Goal: Navigation & Orientation: Find specific page/section

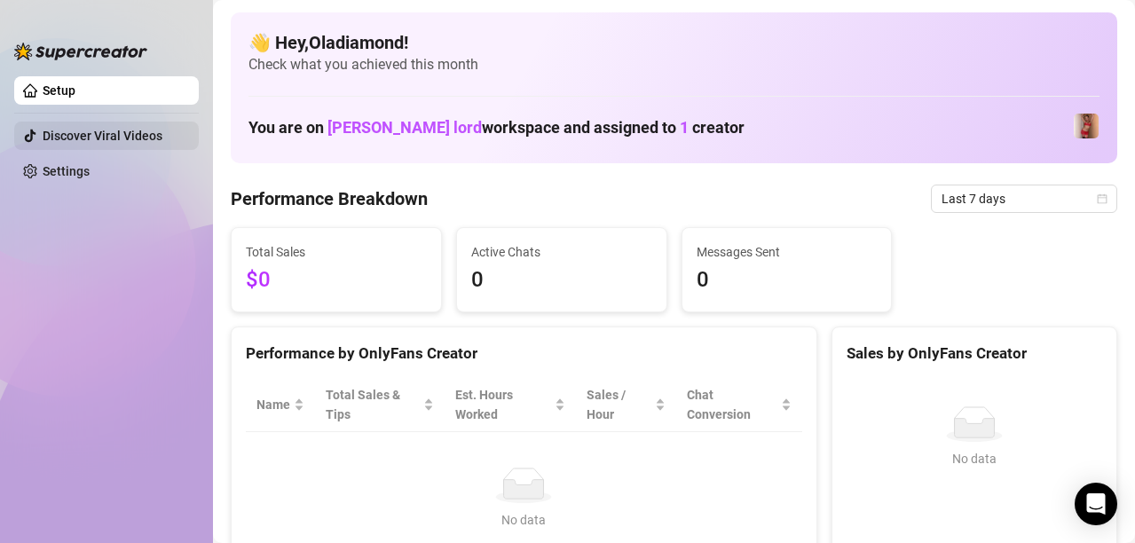
click at [124, 140] on link "Discover Viral Videos" at bounding box center [103, 136] width 120 height 14
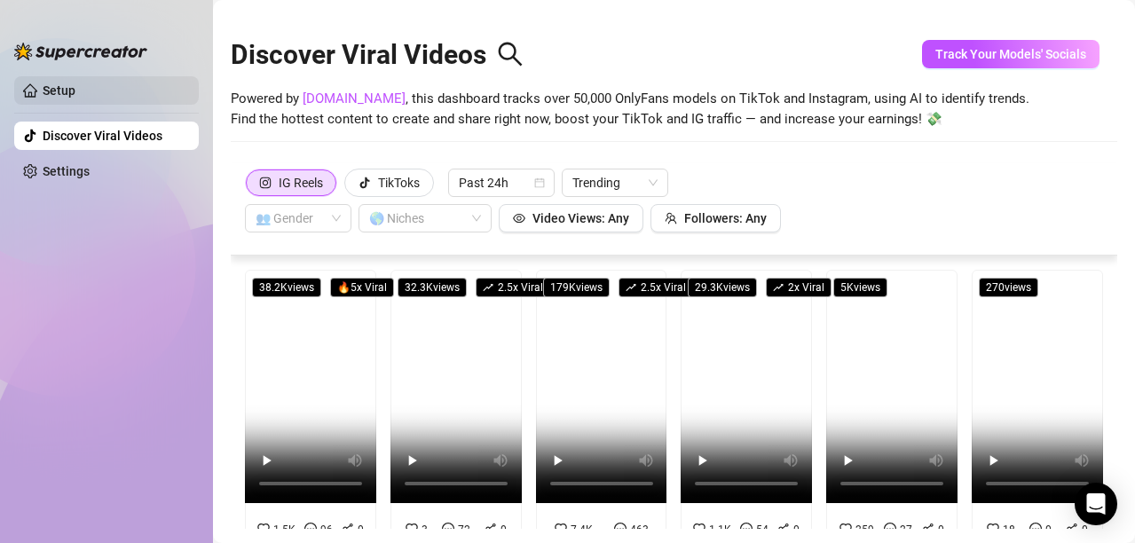
click at [67, 83] on link "Setup" at bounding box center [59, 90] width 33 height 14
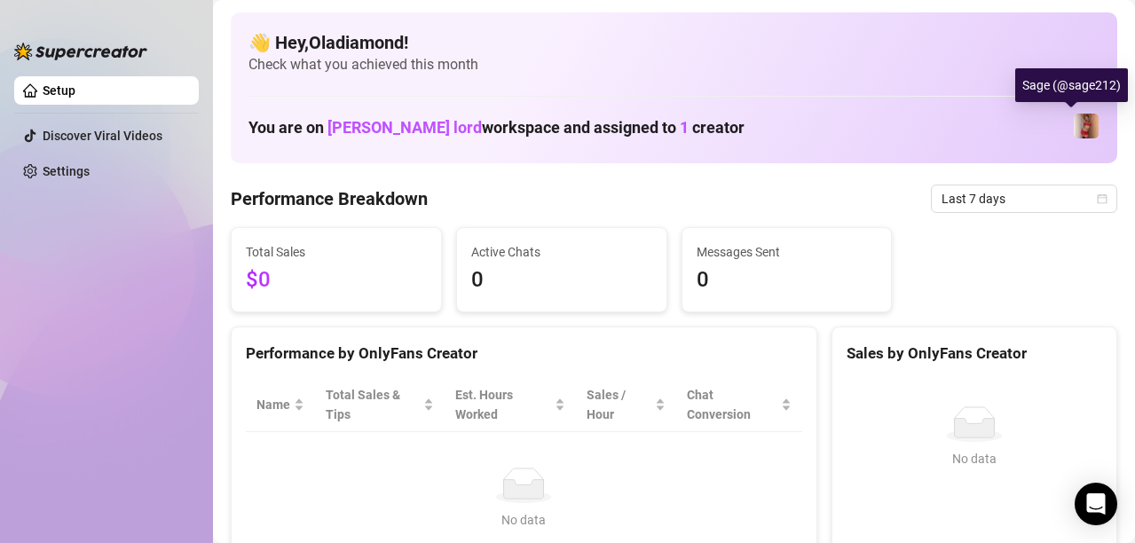
click at [1074, 120] on img at bounding box center [1086, 126] width 25 height 25
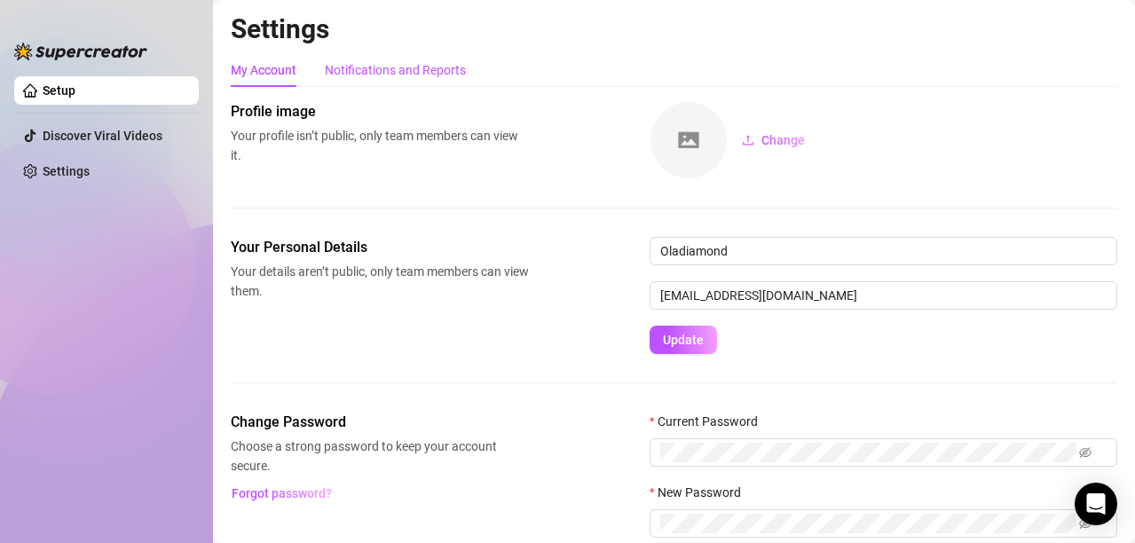
click at [396, 65] on div "Notifications and Reports" at bounding box center [395, 70] width 141 height 20
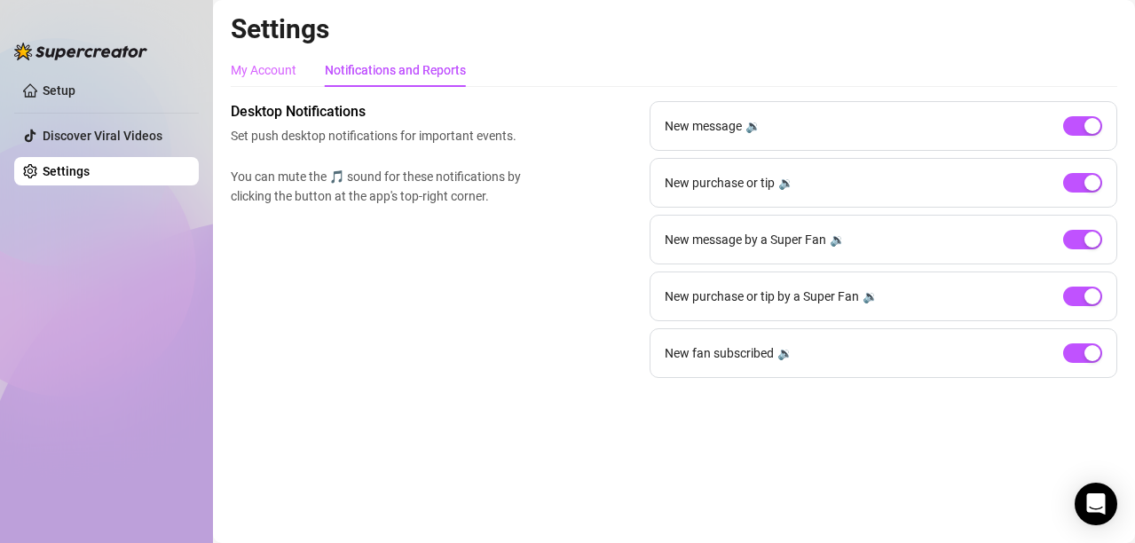
click at [265, 58] on div "My Account" at bounding box center [264, 70] width 66 height 34
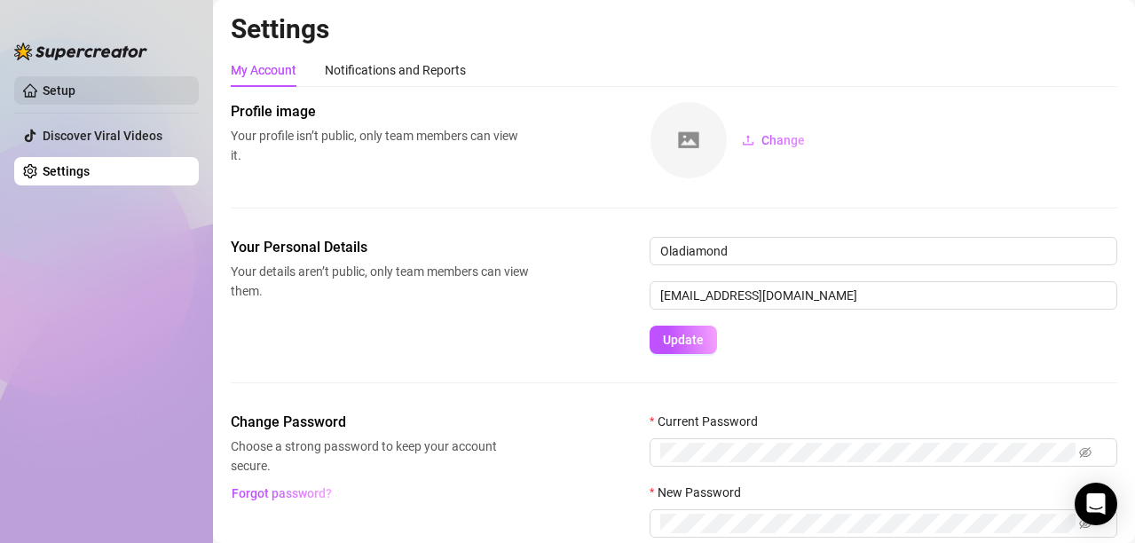
click at [75, 92] on link "Setup" at bounding box center [59, 90] width 33 height 14
